Goal: Check status: Check status

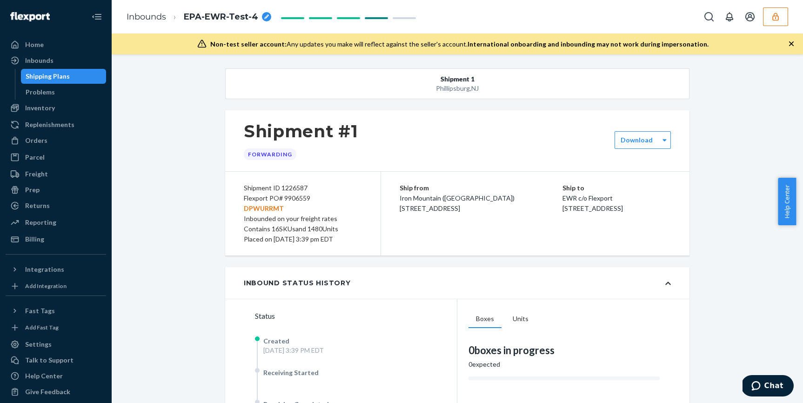
scroll to position [2593, 0]
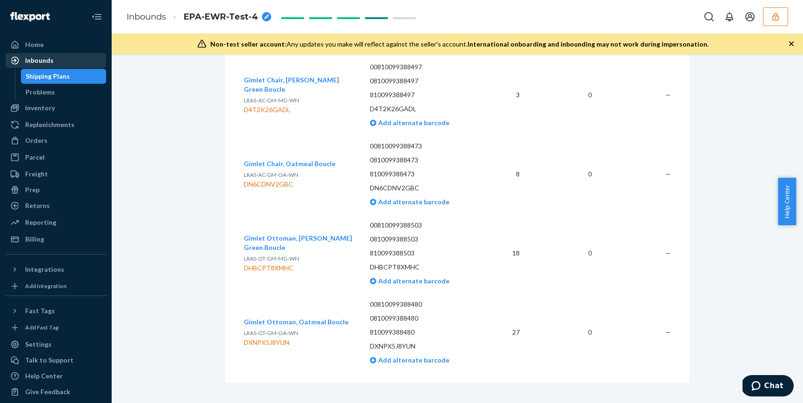
click at [58, 60] on div "Inbounds" at bounding box center [56, 60] width 99 height 13
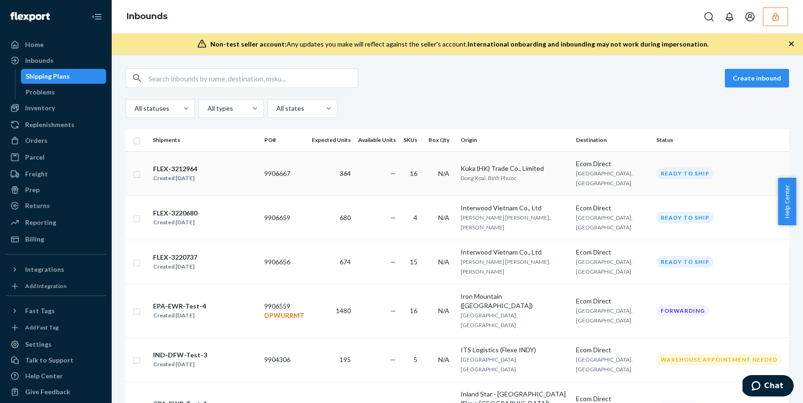
click at [396, 177] on td "—" at bounding box center [376, 173] width 45 height 44
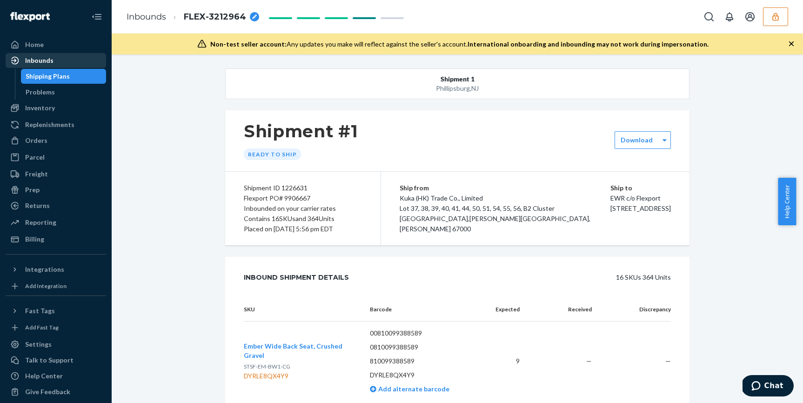
click at [45, 58] on div "Inbounds" at bounding box center [39, 60] width 28 height 9
